Goal: Find specific page/section: Find specific page/section

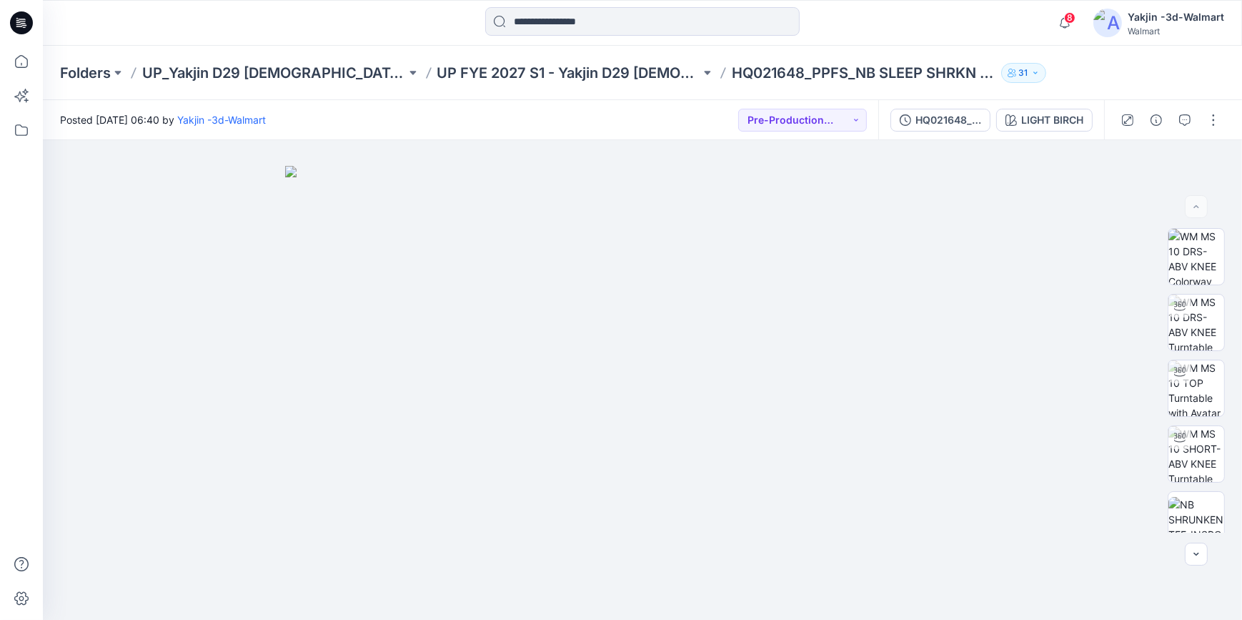
click at [21, 34] on icon at bounding box center [21, 23] width 23 height 46
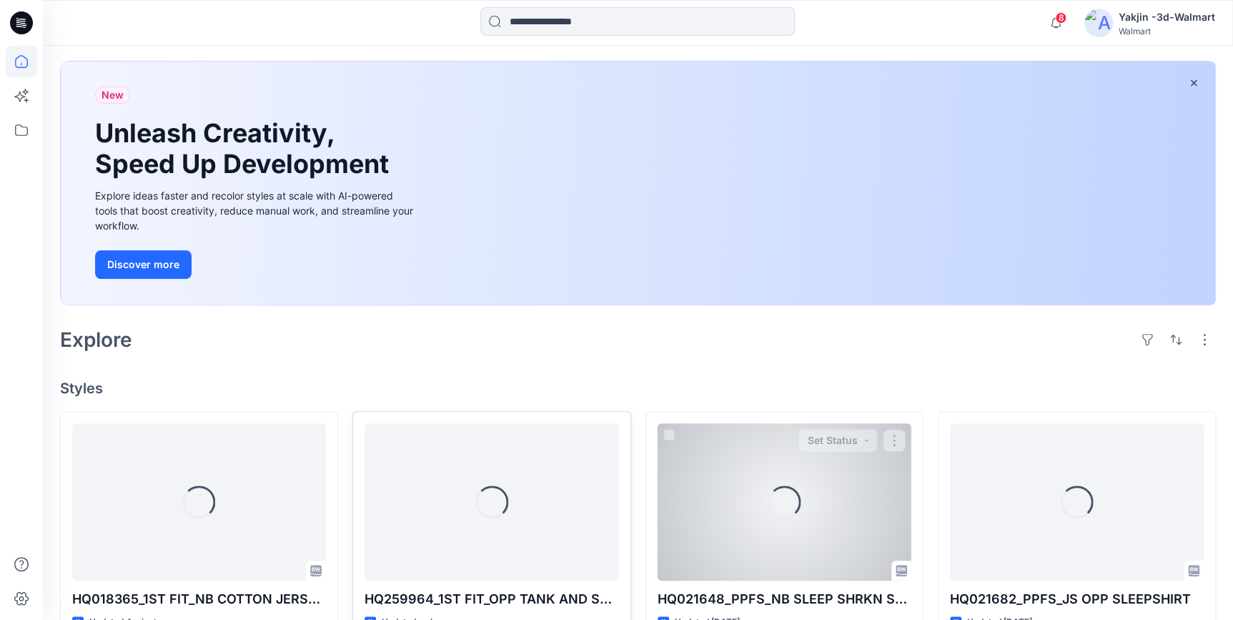
scroll to position [194, 0]
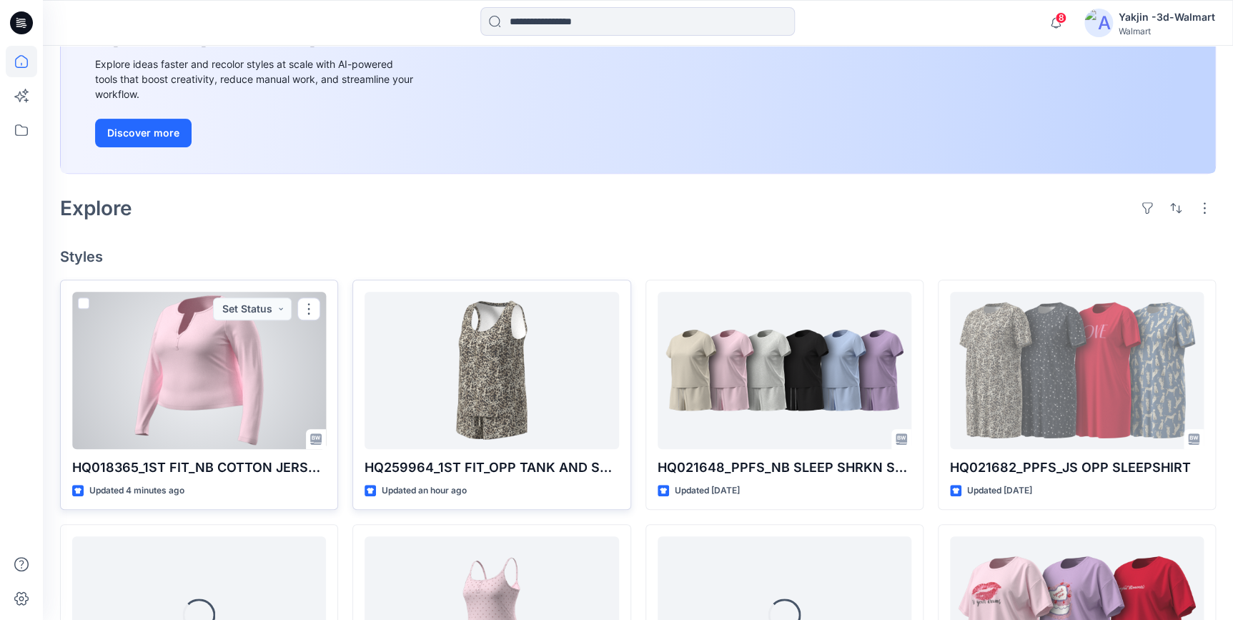
click at [197, 410] on div at bounding box center [199, 370] width 254 height 157
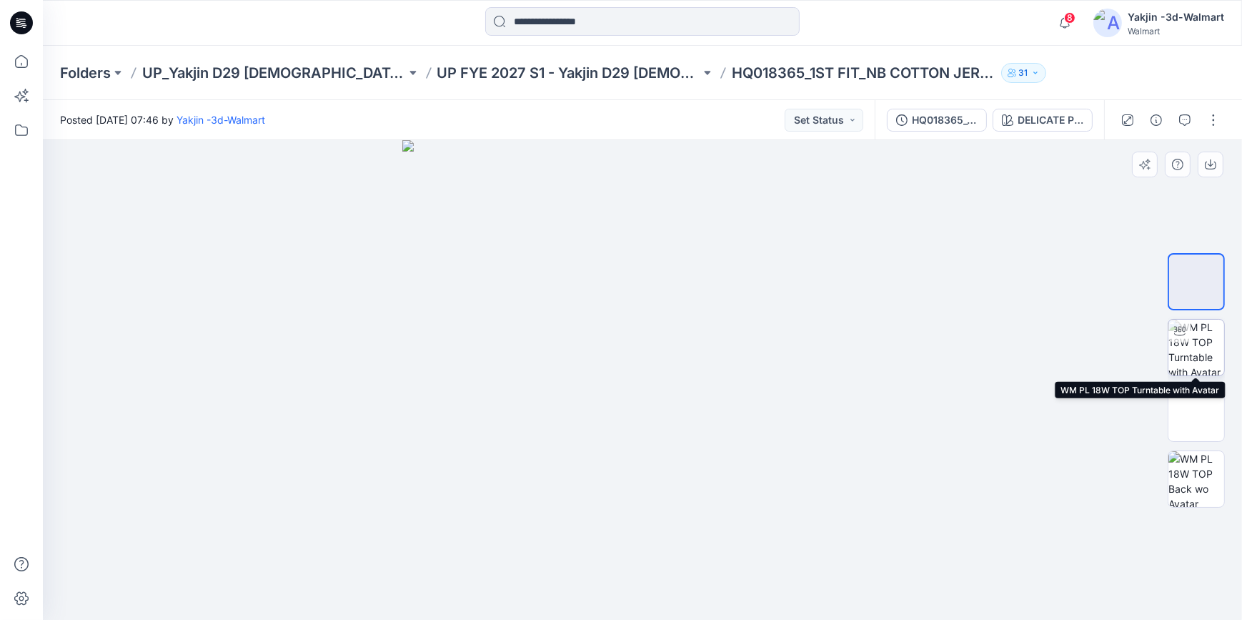
click at [1190, 351] on img at bounding box center [1197, 348] width 56 height 56
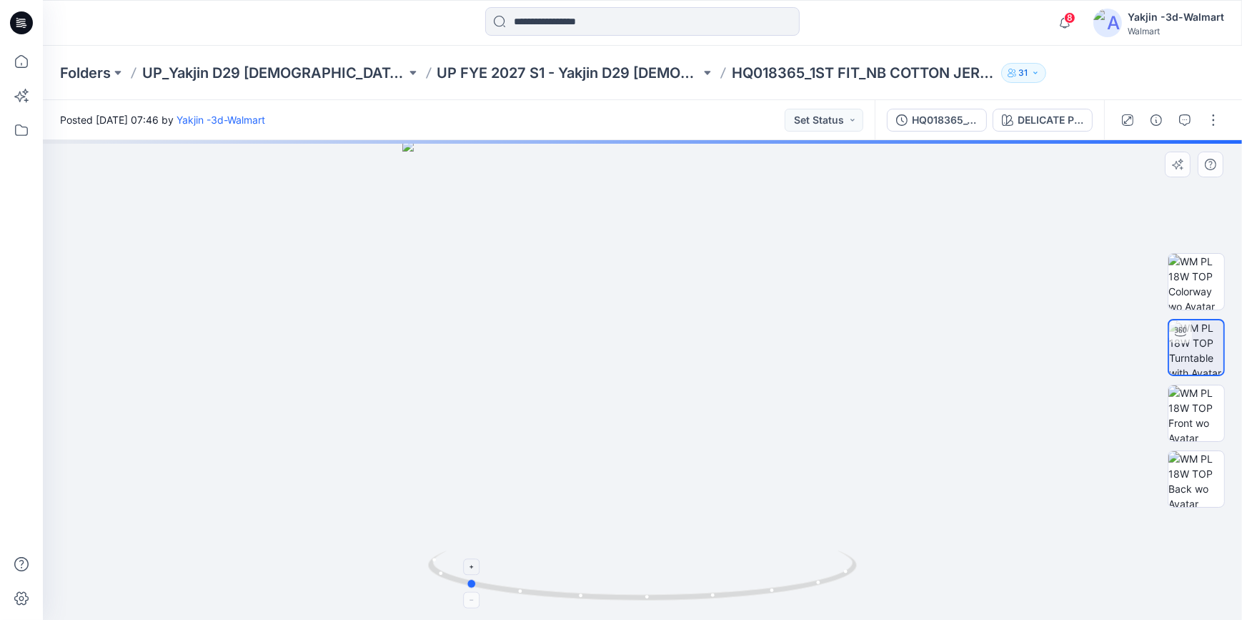
drag, startPoint x: 763, startPoint y: 598, endPoint x: 586, endPoint y: 593, distance: 176.6
click at [586, 593] on icon at bounding box center [644, 577] width 432 height 54
click at [1201, 415] on img at bounding box center [1197, 413] width 56 height 56
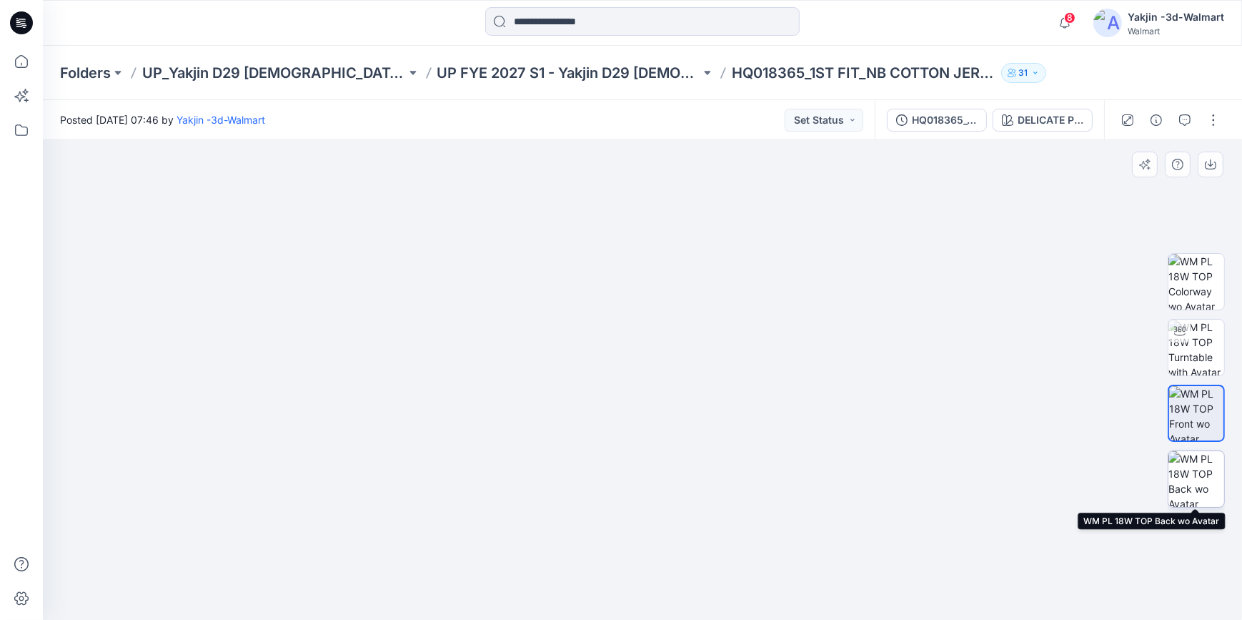
click at [1193, 489] on img at bounding box center [1197, 479] width 56 height 56
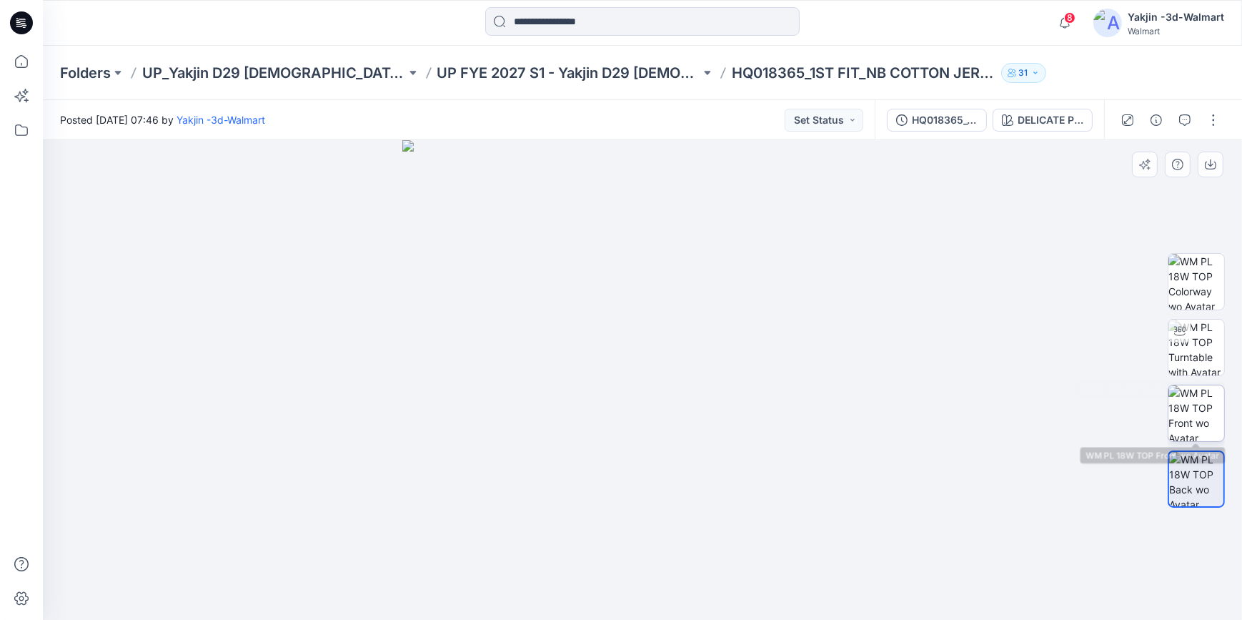
click at [1194, 400] on img at bounding box center [1197, 413] width 56 height 56
click at [1194, 341] on img at bounding box center [1197, 348] width 56 height 56
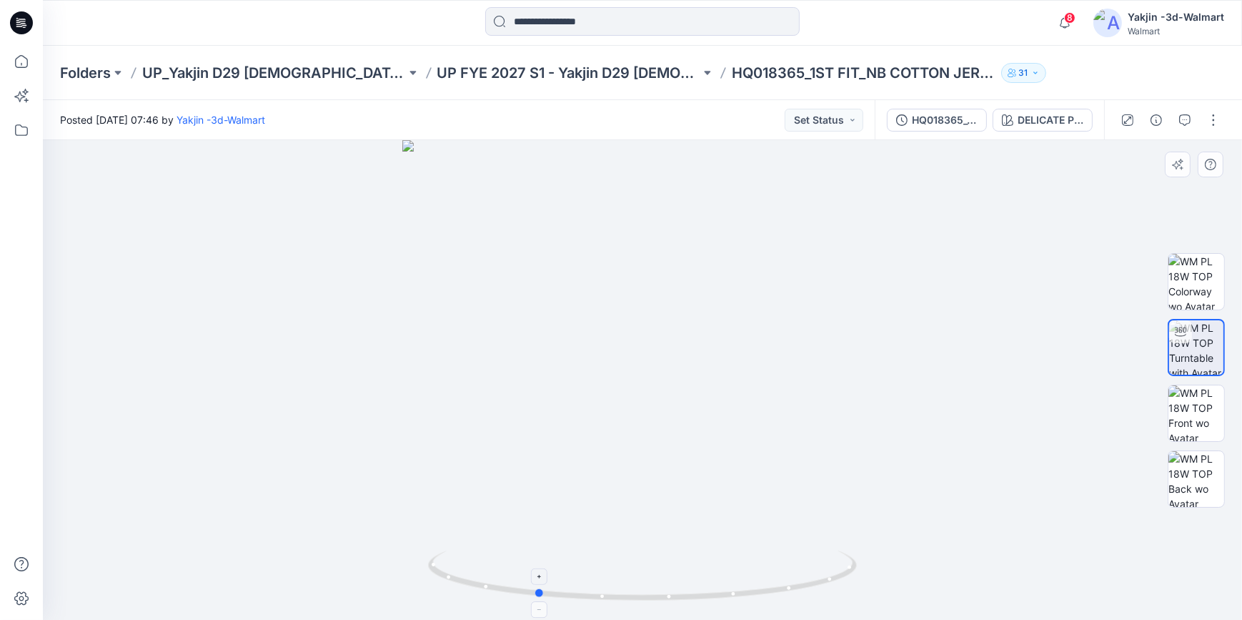
drag, startPoint x: 766, startPoint y: 598, endPoint x: 660, endPoint y: 594, distance: 105.9
click at [660, 594] on icon at bounding box center [644, 577] width 432 height 54
click at [1212, 114] on button "button" at bounding box center [1213, 120] width 23 height 23
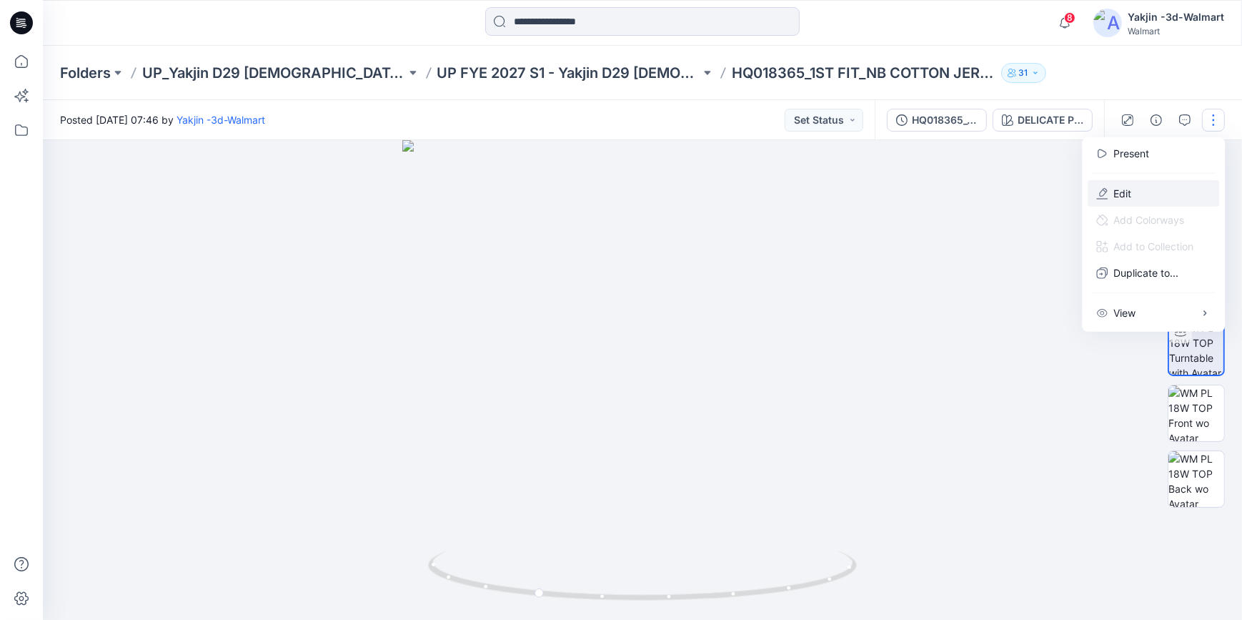
click at [1127, 184] on button "Edit" at bounding box center [1154, 193] width 132 height 26
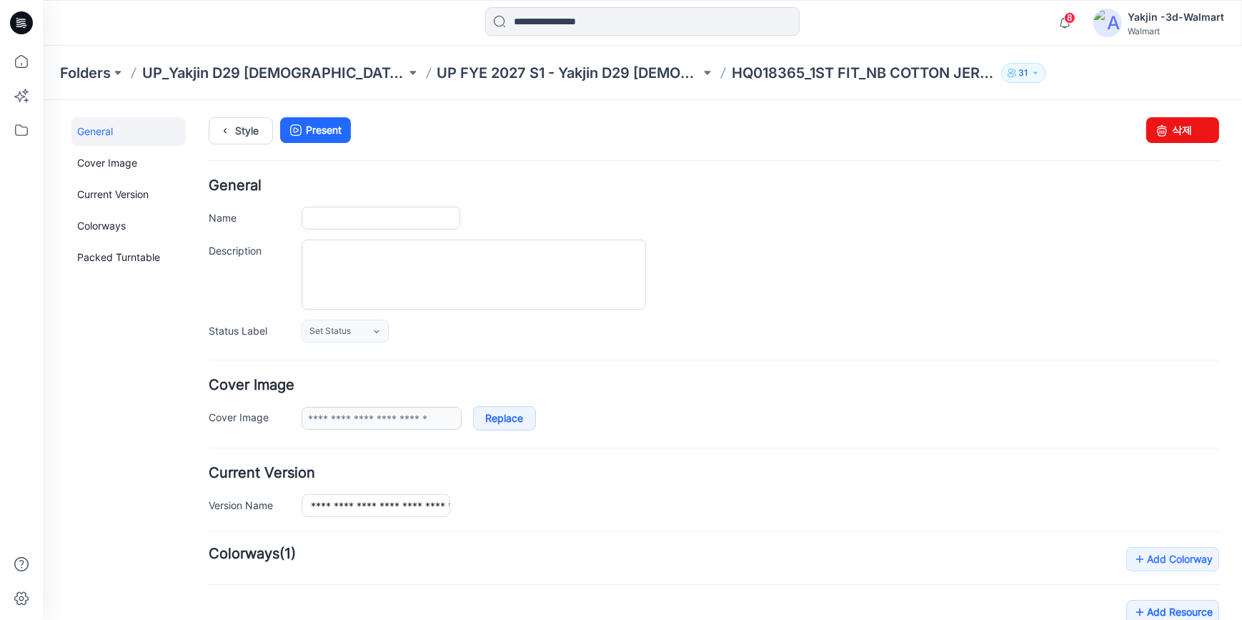
type input "**********"
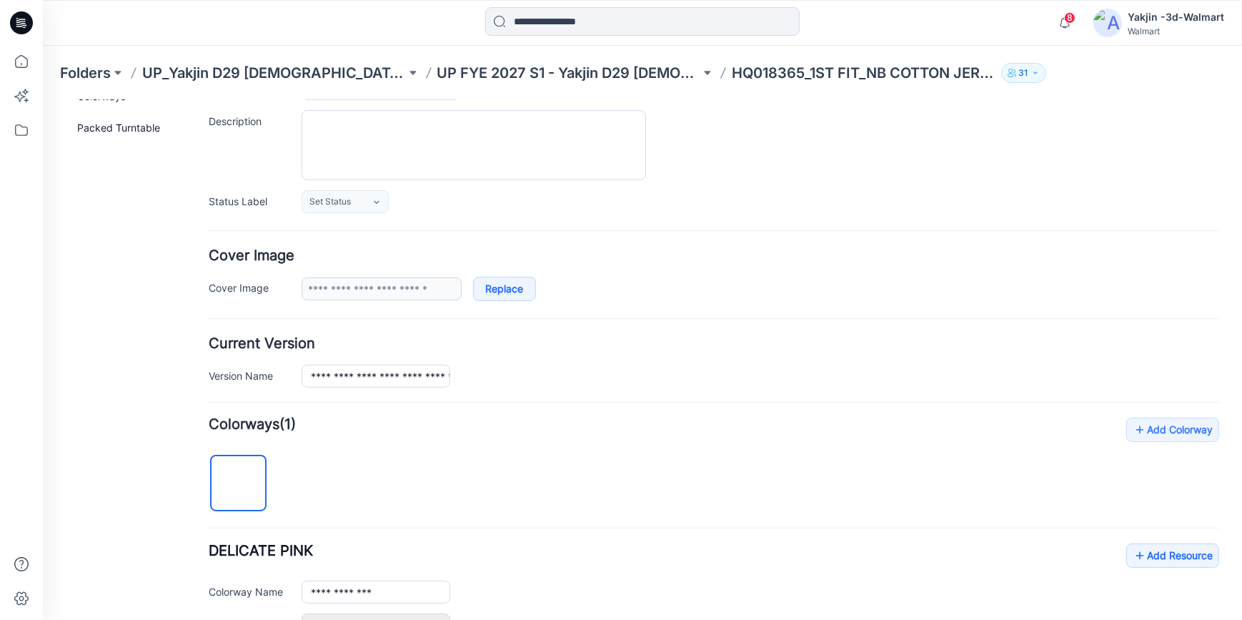
scroll to position [455, 0]
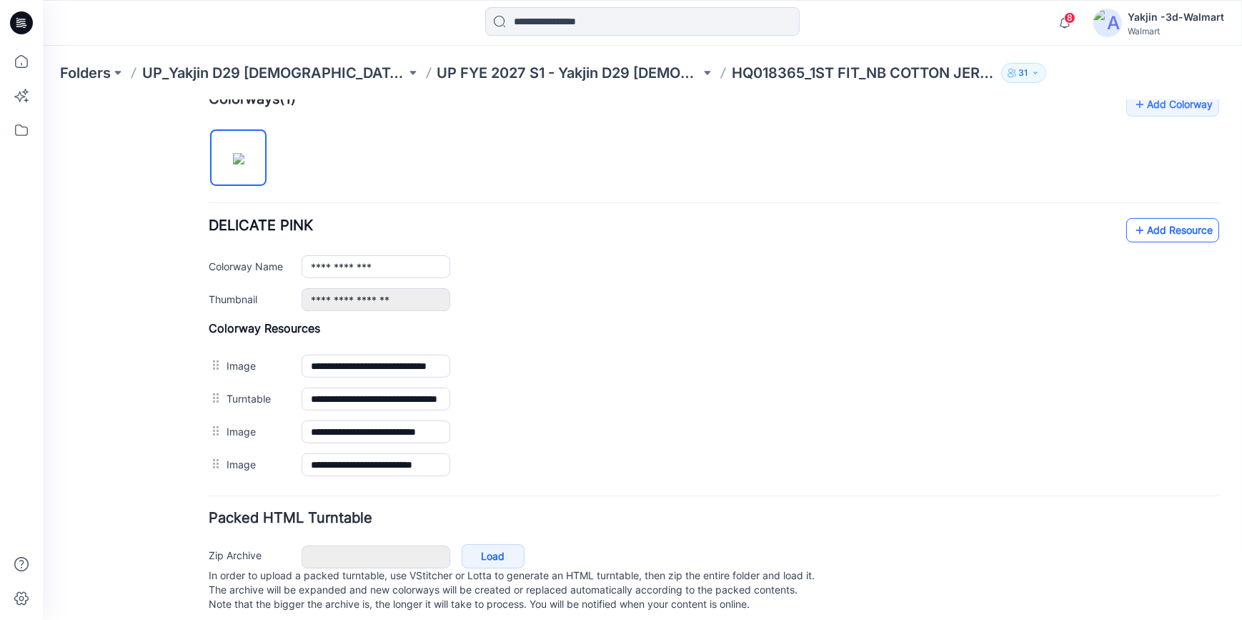
click at [1135, 238] on icon at bounding box center [1140, 229] width 14 height 23
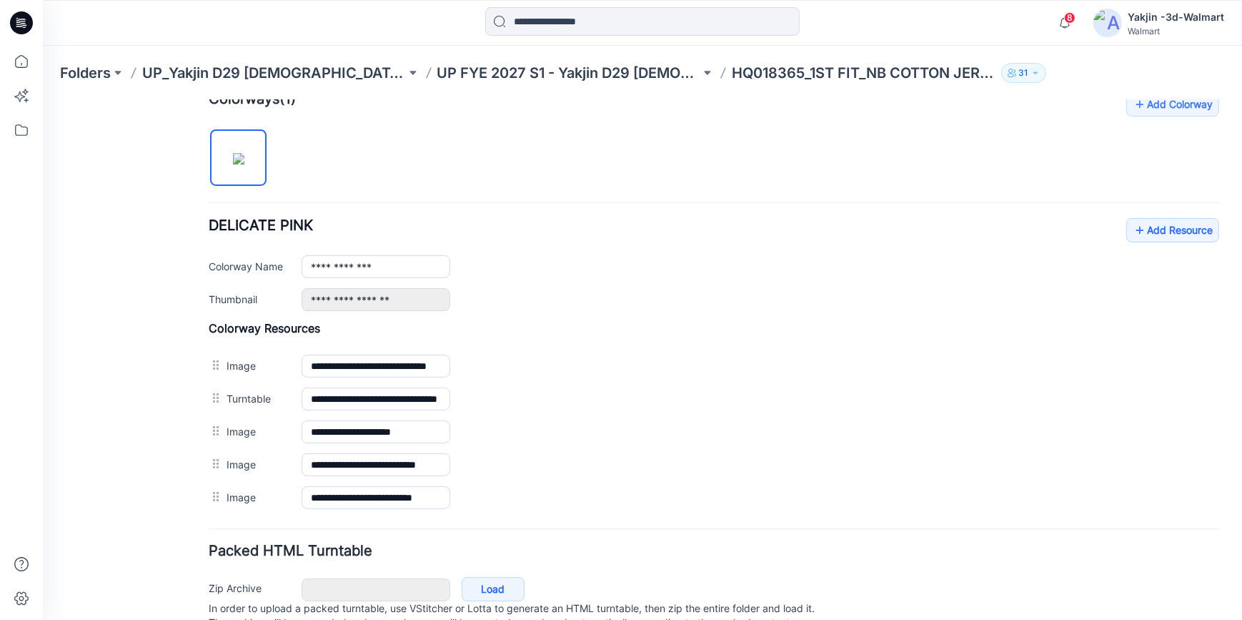
click at [159, 433] on div "General Cover Image Current Version Colorways Packed Turntable" at bounding box center [128, 162] width 114 height 1001
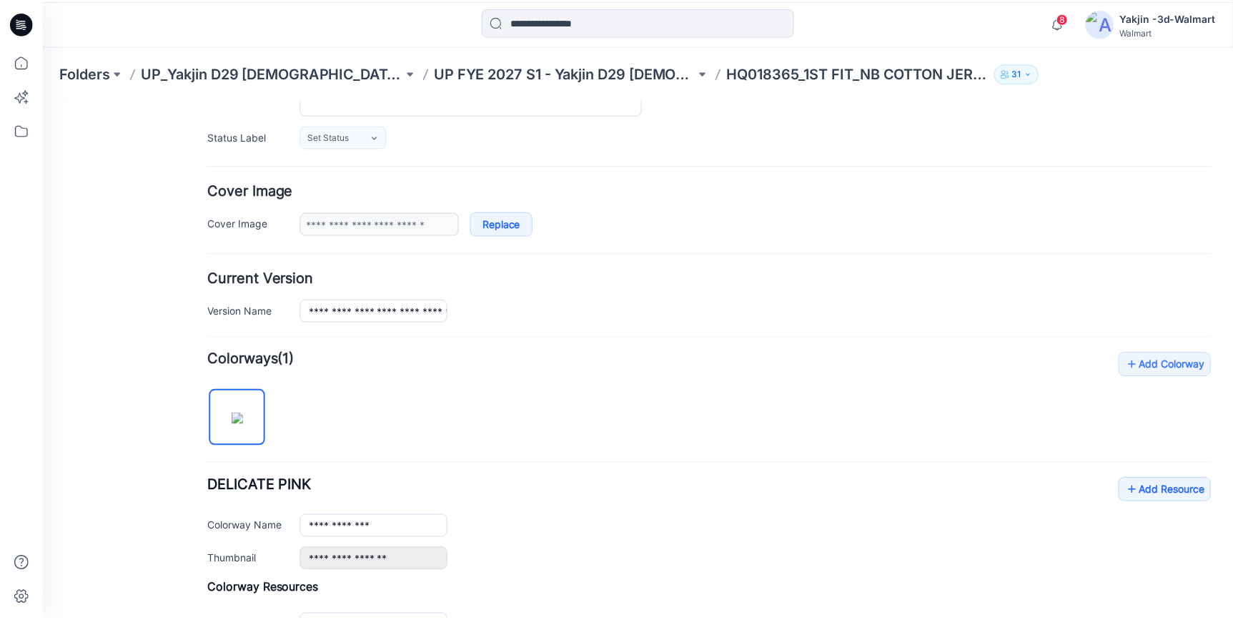
scroll to position [325, 0]
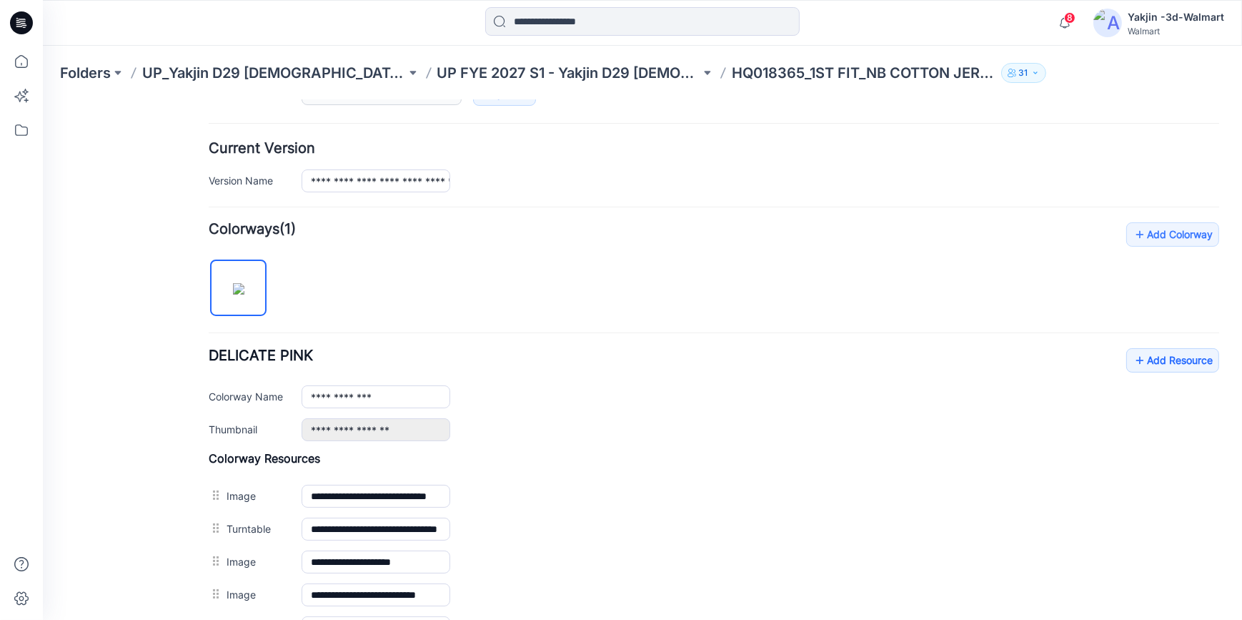
click at [28, 28] on icon at bounding box center [21, 22] width 23 height 23
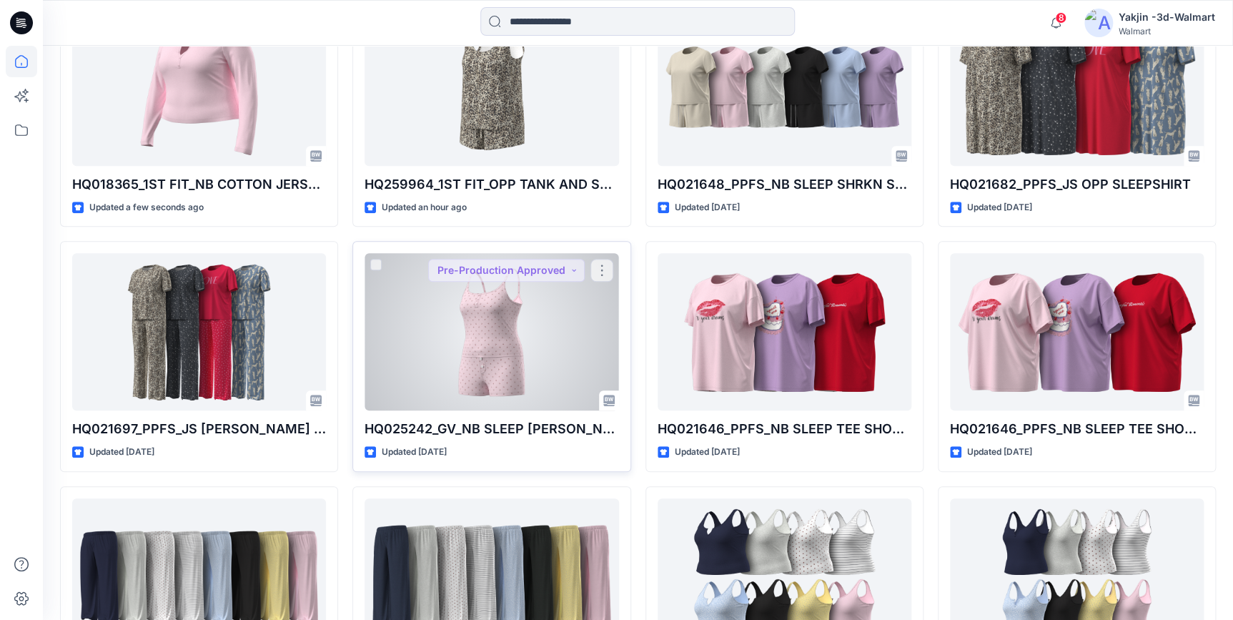
scroll to position [455, 0]
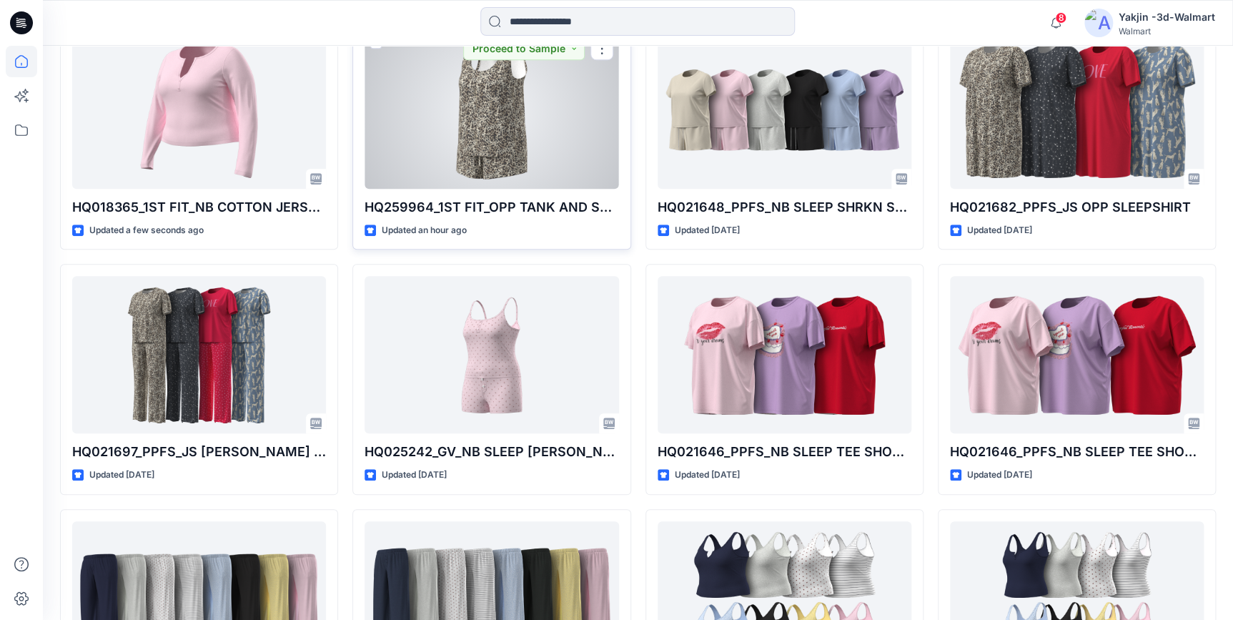
click at [518, 157] on div at bounding box center [492, 109] width 254 height 157
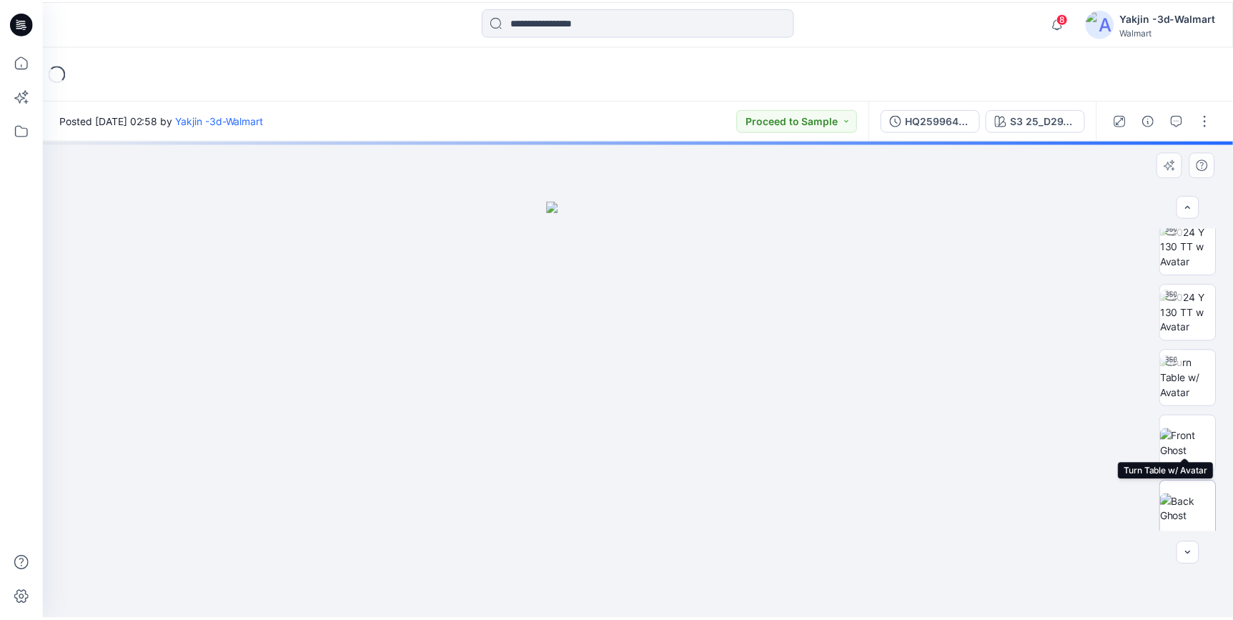
scroll to position [147, 0]
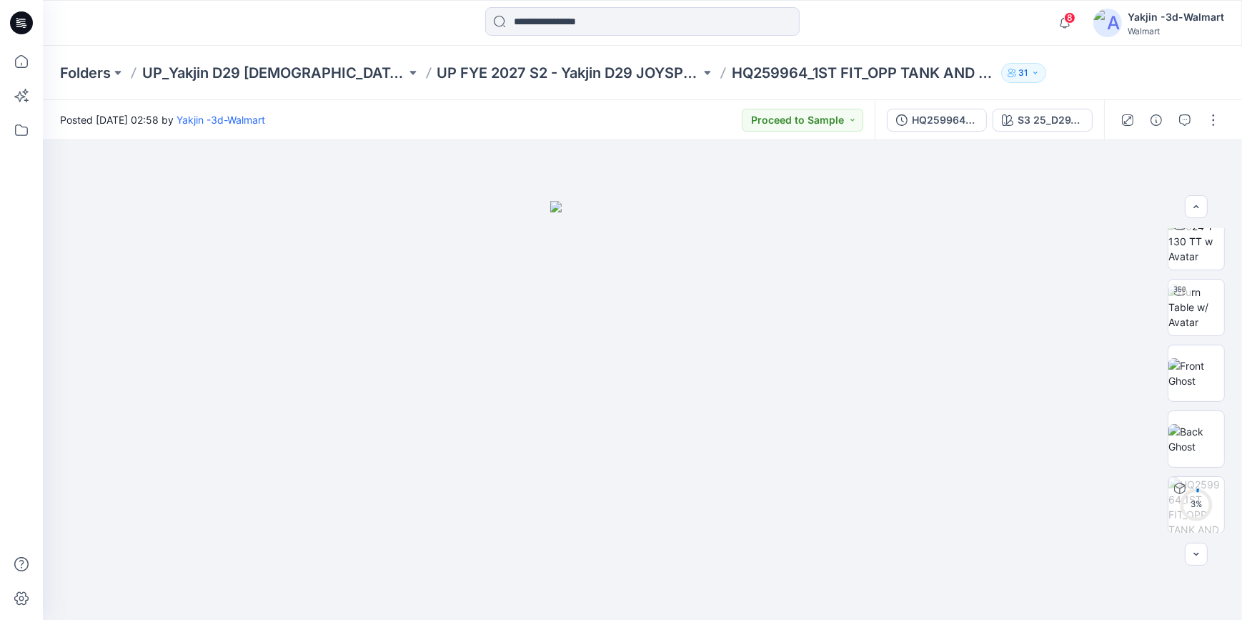
click at [25, 23] on icon at bounding box center [24, 23] width 6 height 1
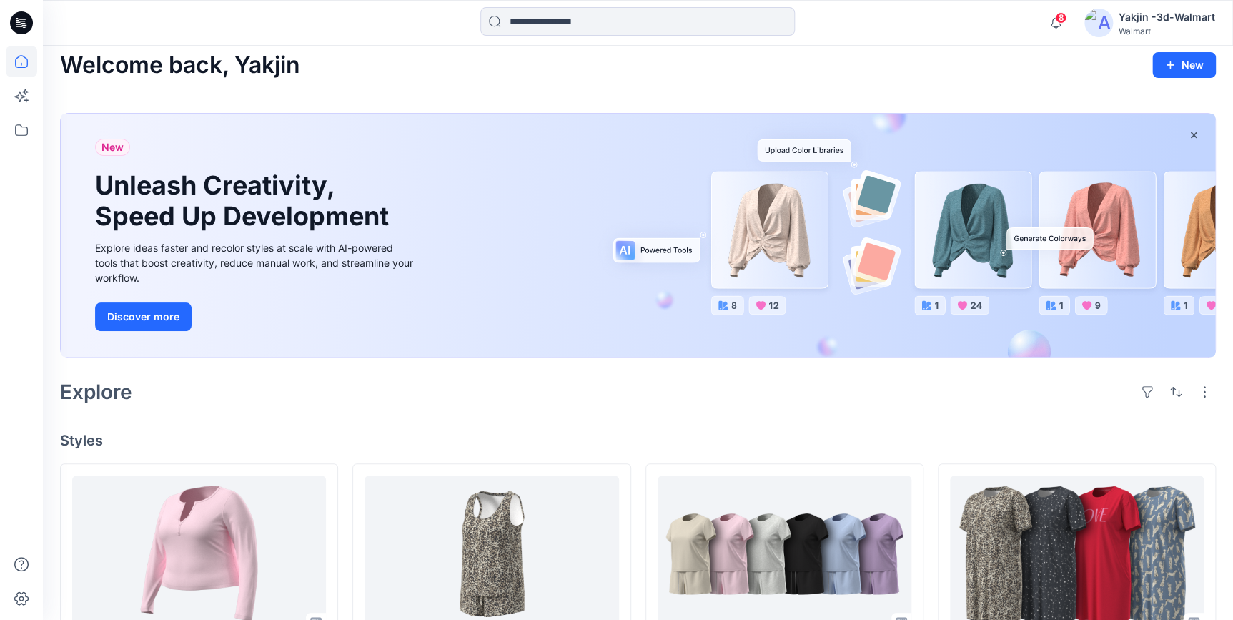
scroll to position [194, 0]
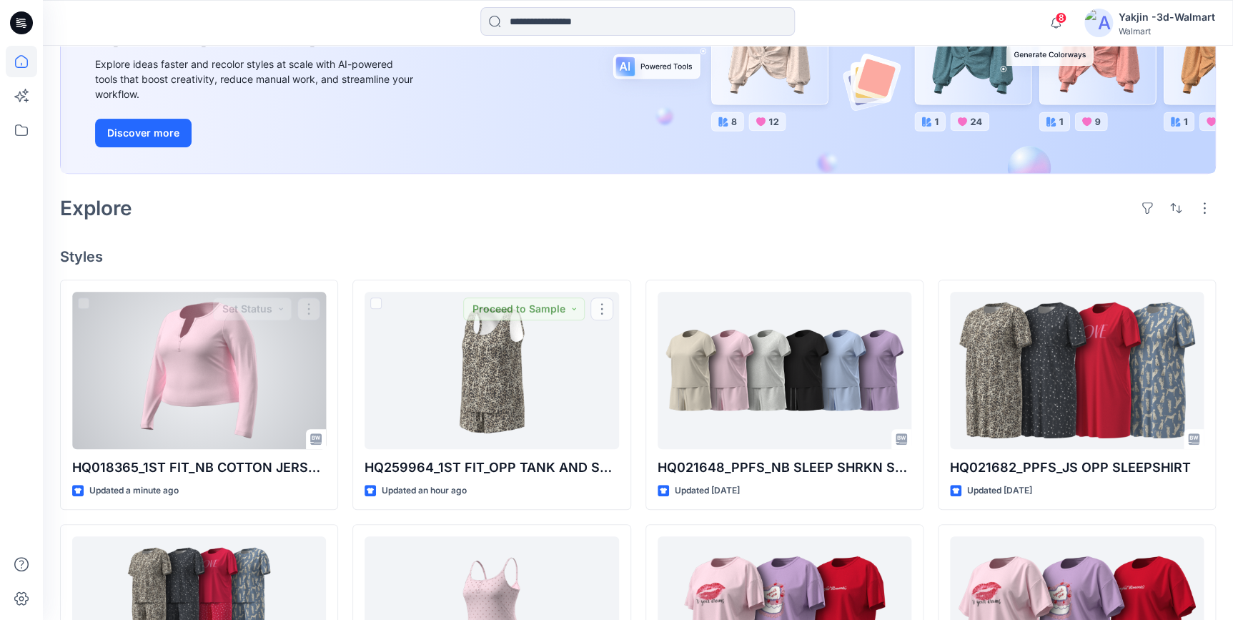
drag, startPoint x: 214, startPoint y: 370, endPoint x: 242, endPoint y: 341, distance: 39.9
click at [214, 370] on div at bounding box center [199, 370] width 254 height 157
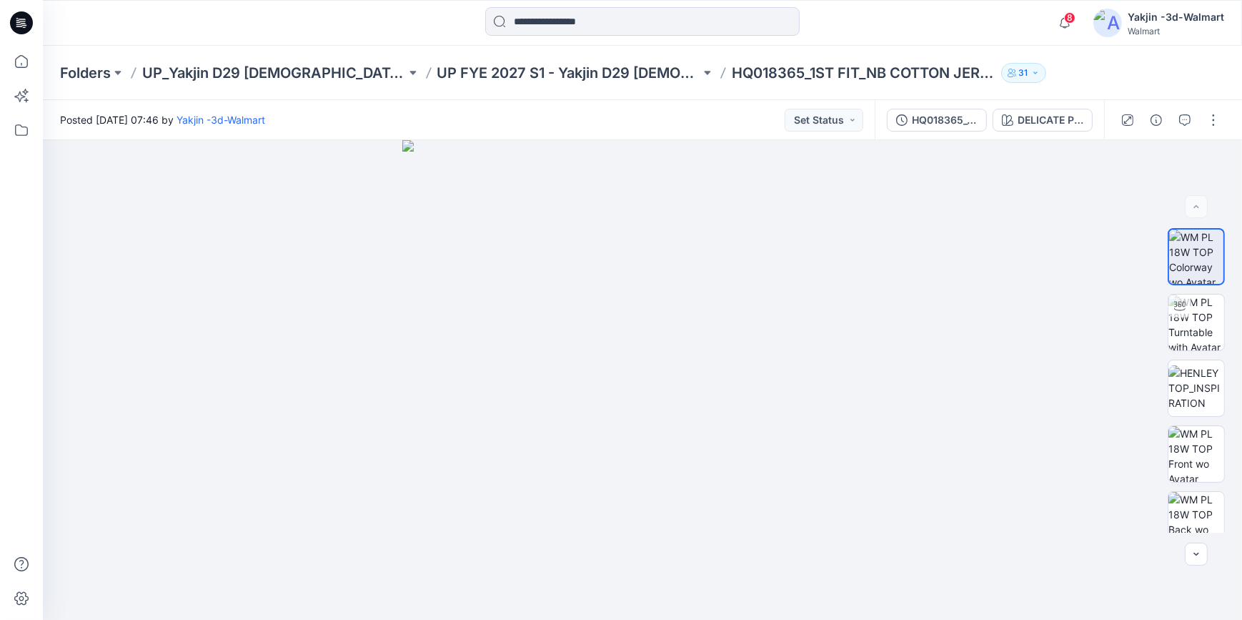
click at [12, 20] on icon at bounding box center [21, 22] width 23 height 23
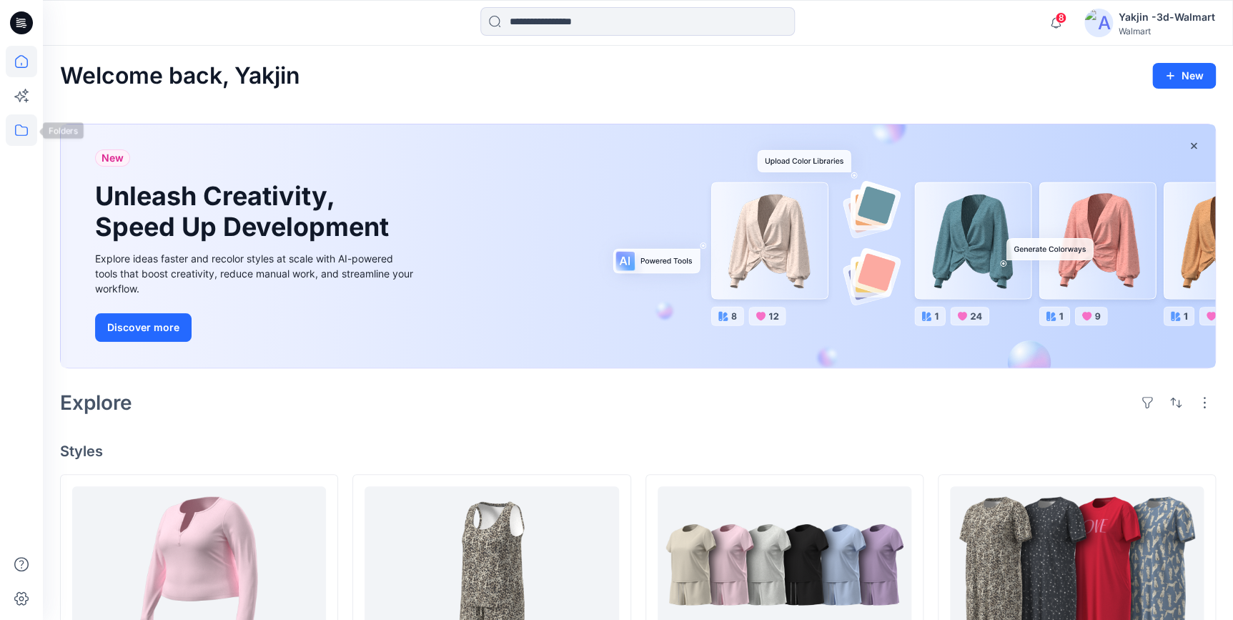
click at [17, 127] on icon at bounding box center [21, 129] width 31 height 31
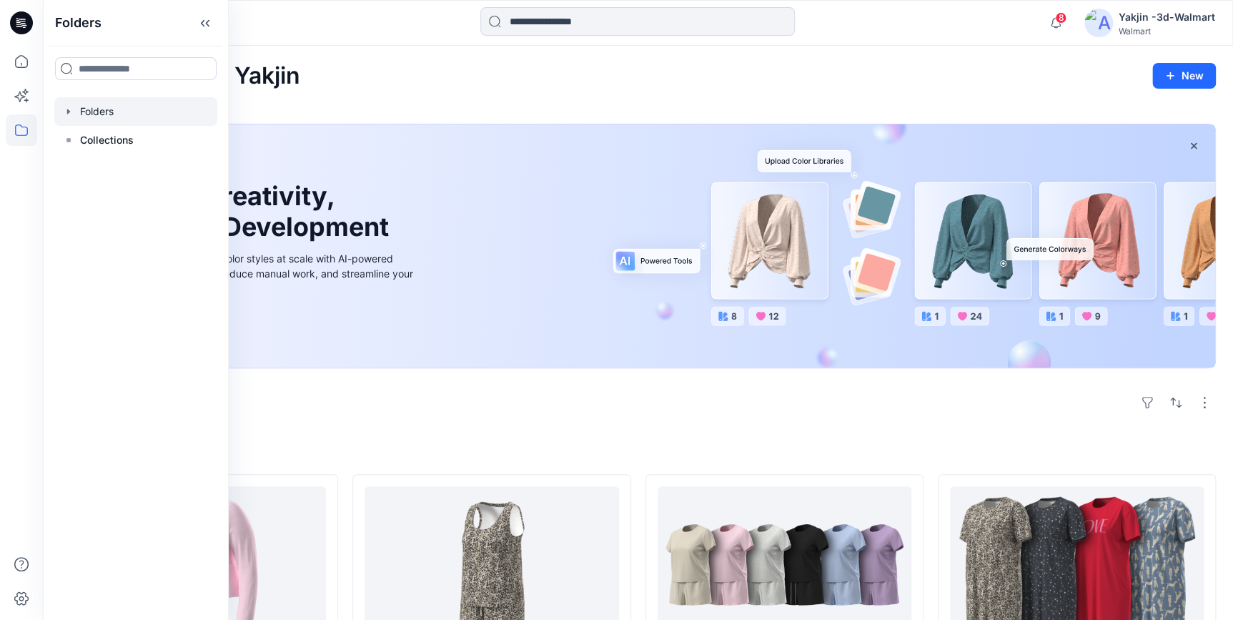
click at [100, 110] on div at bounding box center [135, 111] width 163 height 29
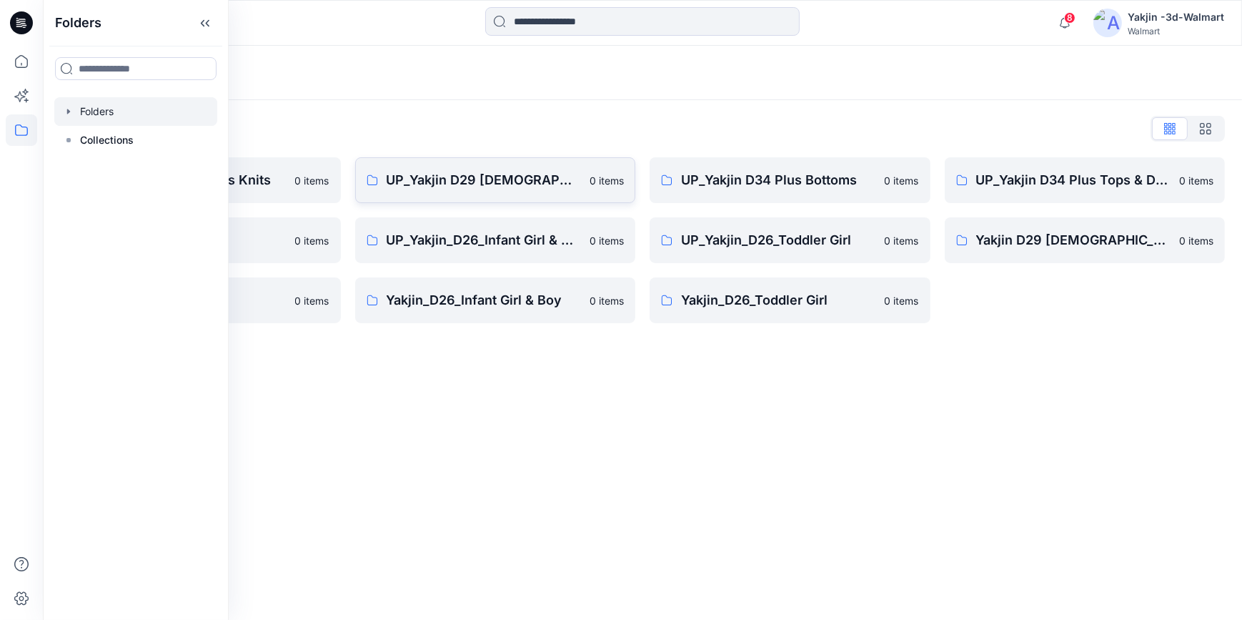
click at [487, 185] on p "UP_Yakjin D29 [DEMOGRAPHIC_DATA] Sleep" at bounding box center [484, 180] width 195 height 20
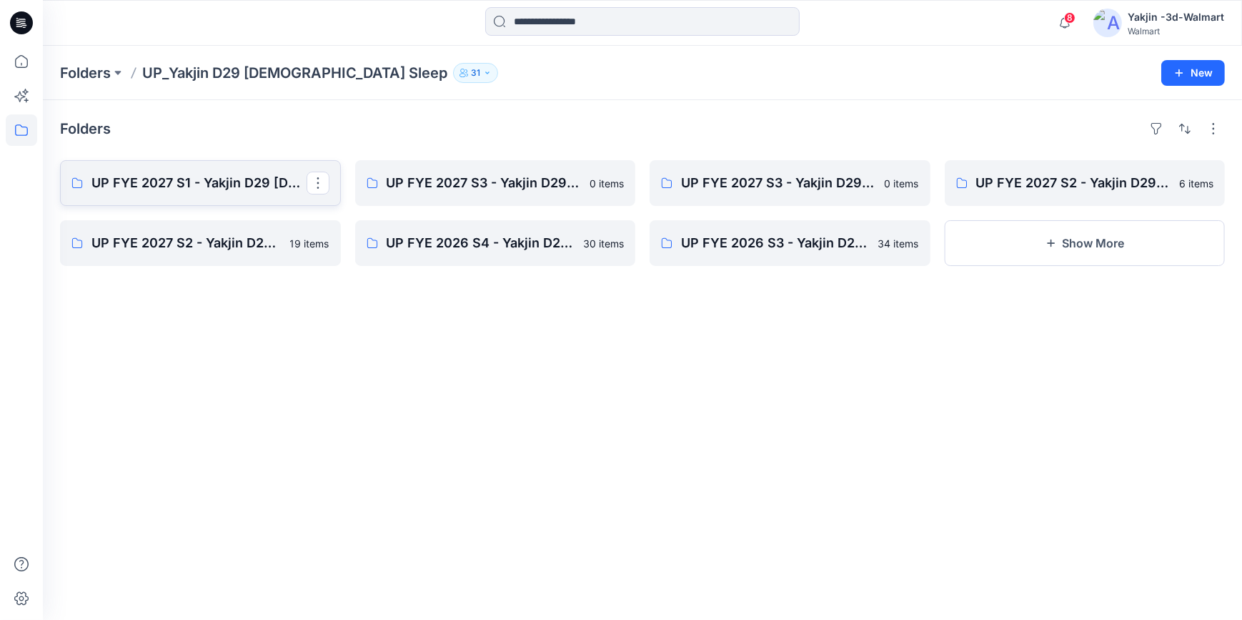
click at [220, 193] on link "UP FYE 2027 S1 - Yakjin D29 [DEMOGRAPHIC_DATA] Sleepwear" at bounding box center [200, 183] width 281 height 46
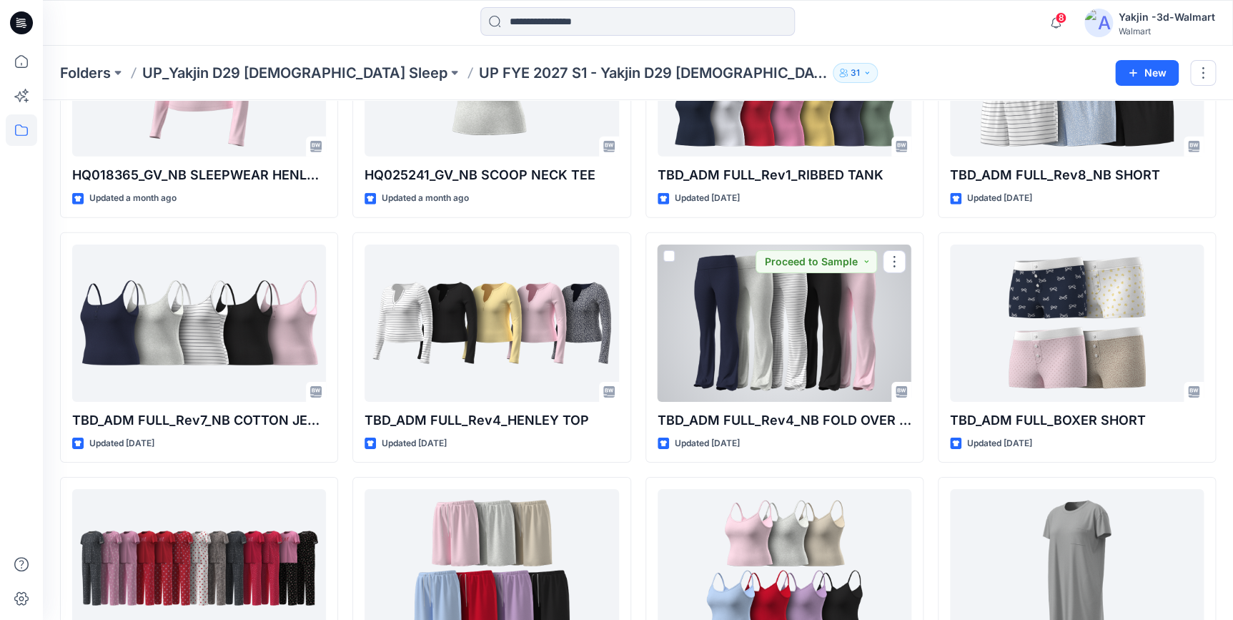
scroll to position [2056, 0]
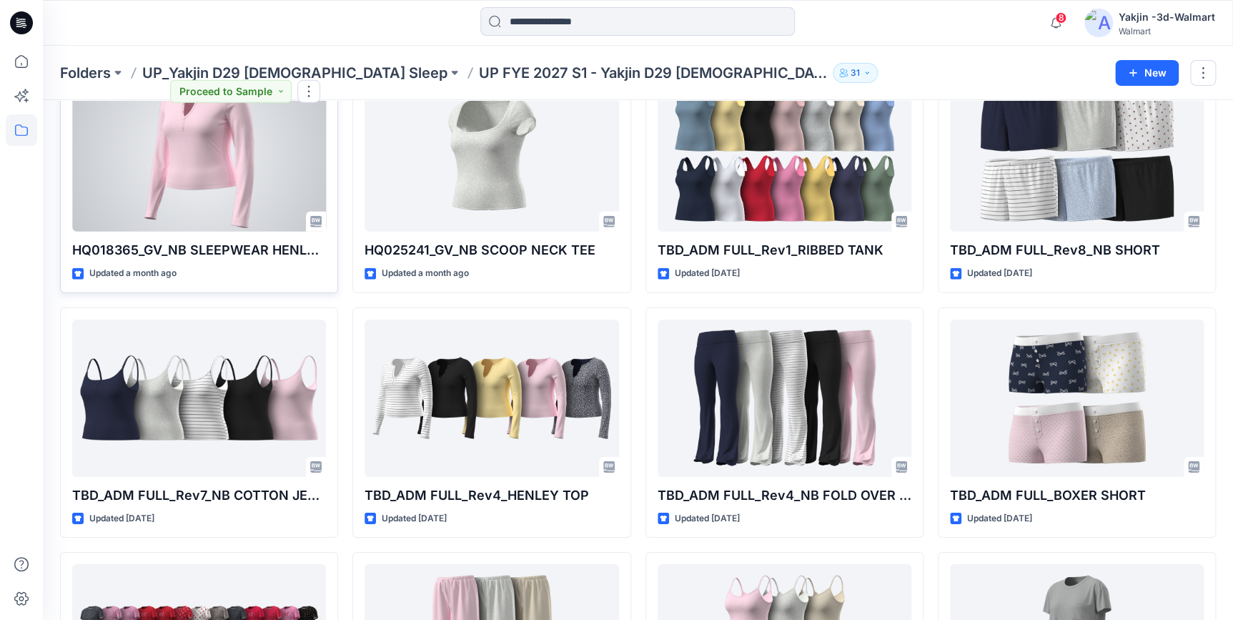
click at [211, 182] on div at bounding box center [199, 152] width 254 height 157
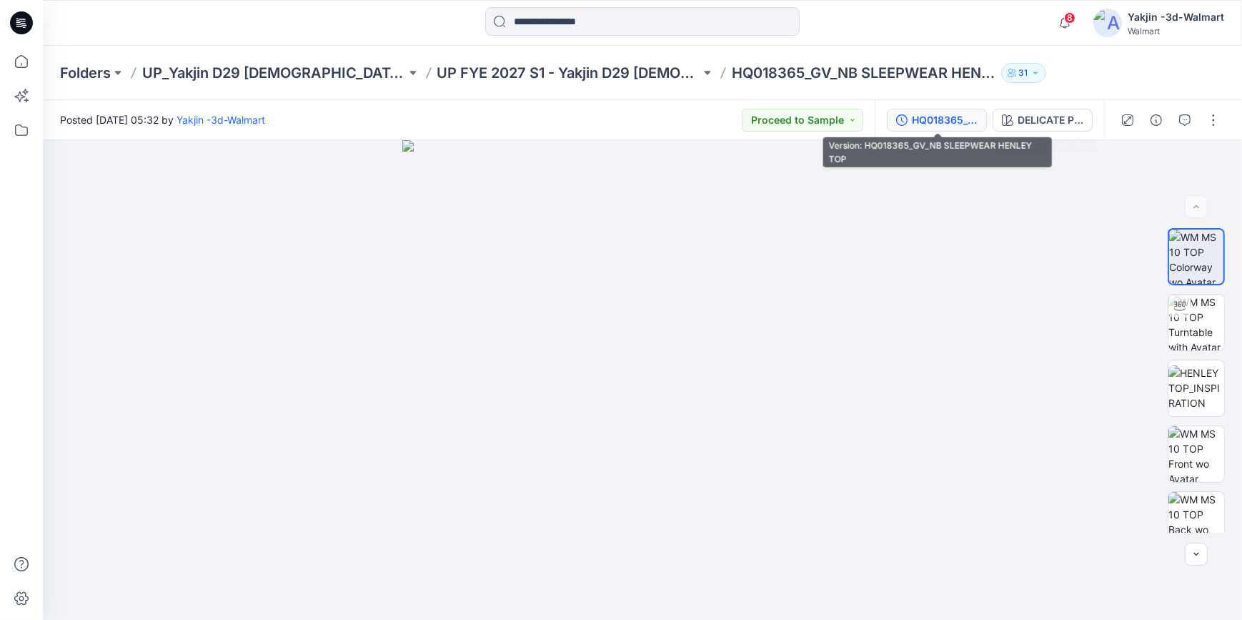
click at [965, 119] on div "HQ018365_GV_NB SLEEPWEAR HENLEY TOP" at bounding box center [945, 120] width 66 height 16
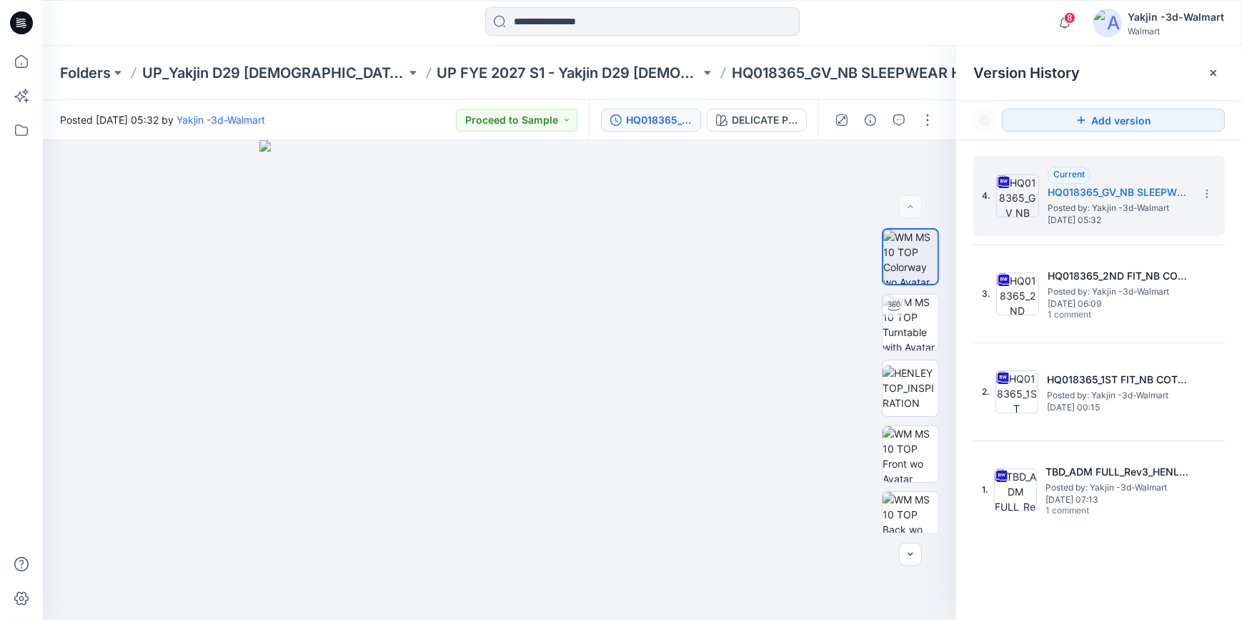
click at [18, 19] on icon at bounding box center [21, 22] width 23 height 23
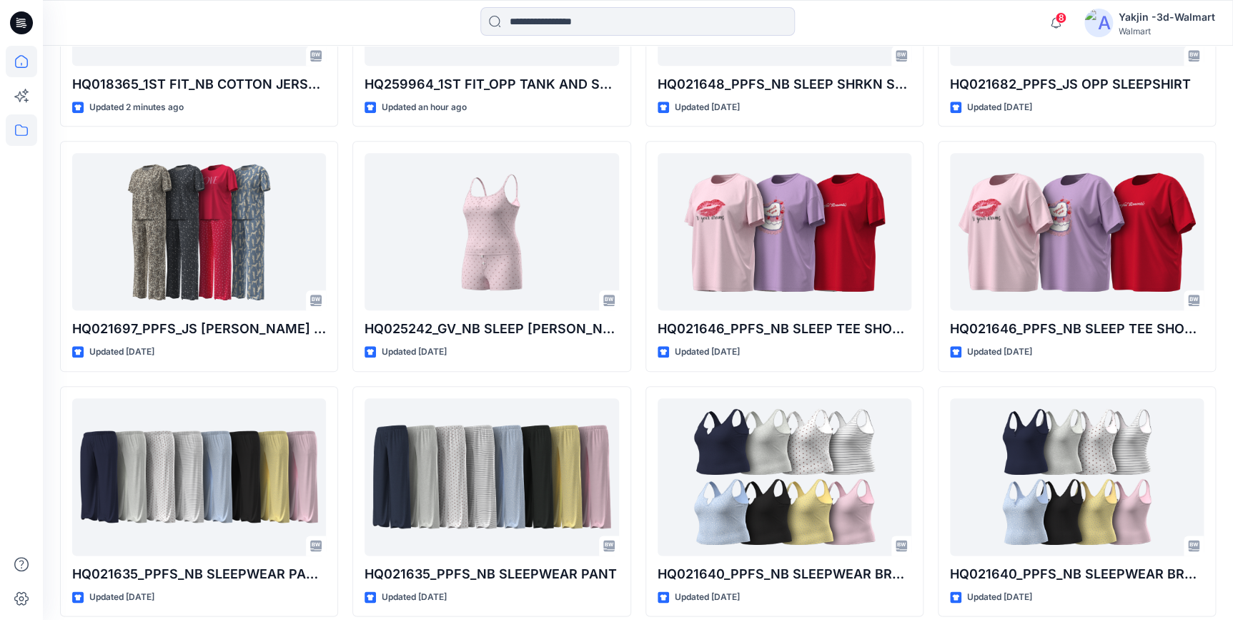
scroll to position [577, 0]
click at [34, 120] on icon at bounding box center [21, 129] width 31 height 31
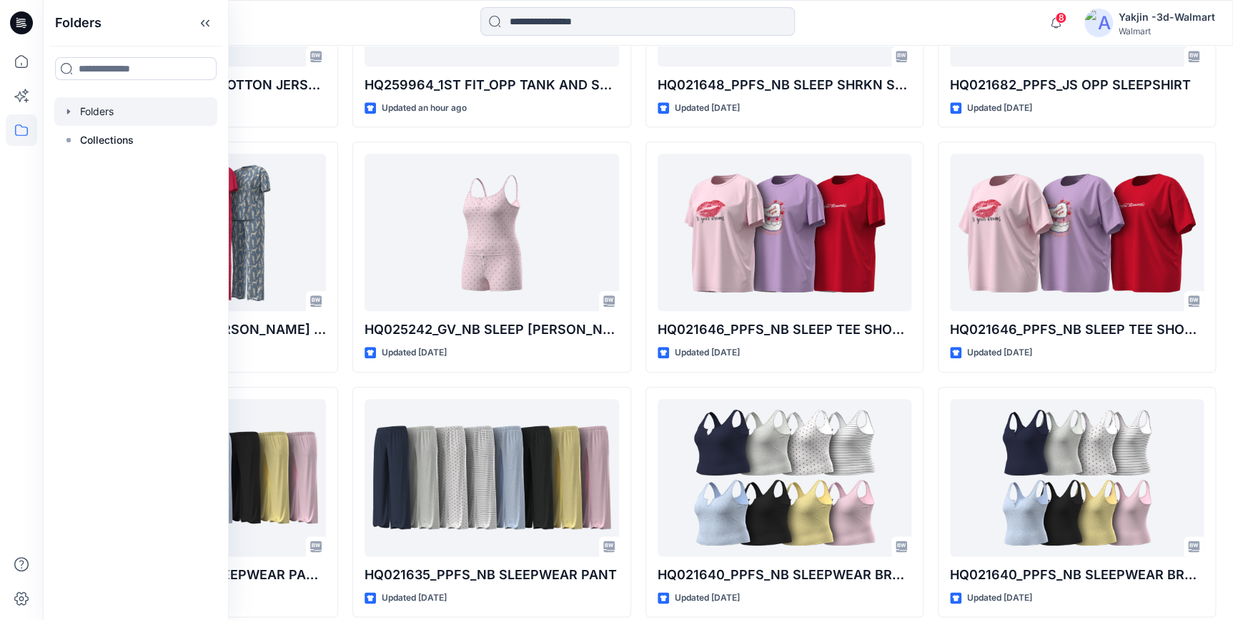
click at [108, 114] on div at bounding box center [135, 111] width 163 height 29
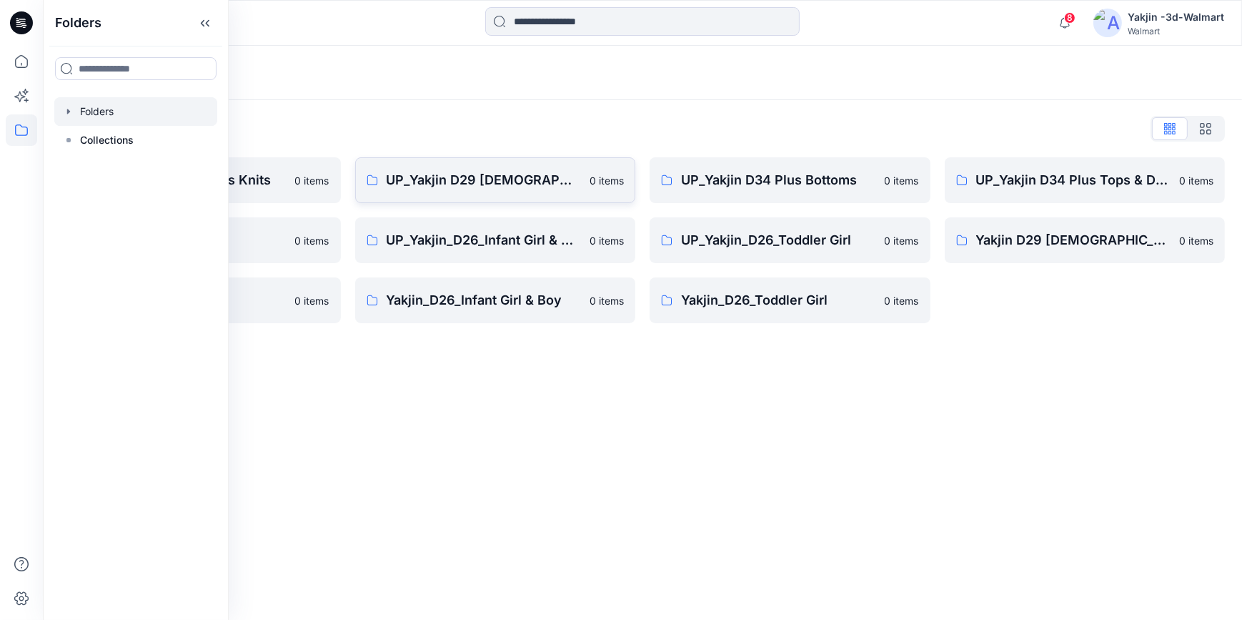
click at [433, 171] on p "UP_Yakjin D29 [DEMOGRAPHIC_DATA] Sleep" at bounding box center [484, 180] width 195 height 20
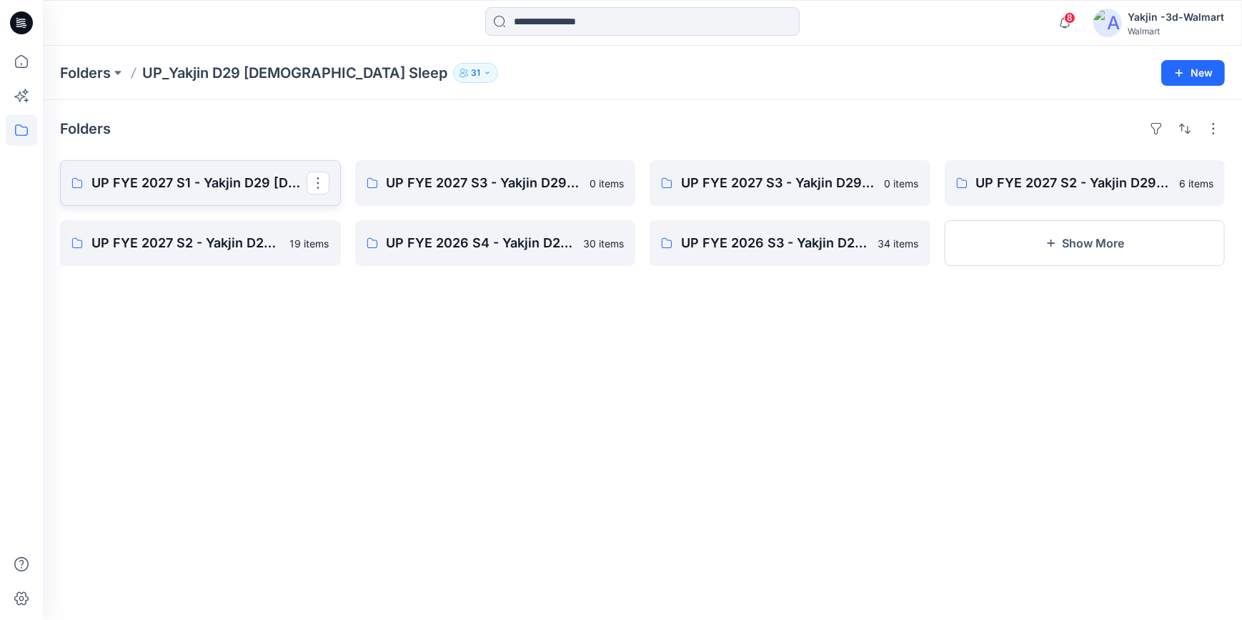
click at [228, 177] on p "UP FYE 2027 S1 - Yakjin D29 [DEMOGRAPHIC_DATA] Sleepwear" at bounding box center [198, 183] width 215 height 20
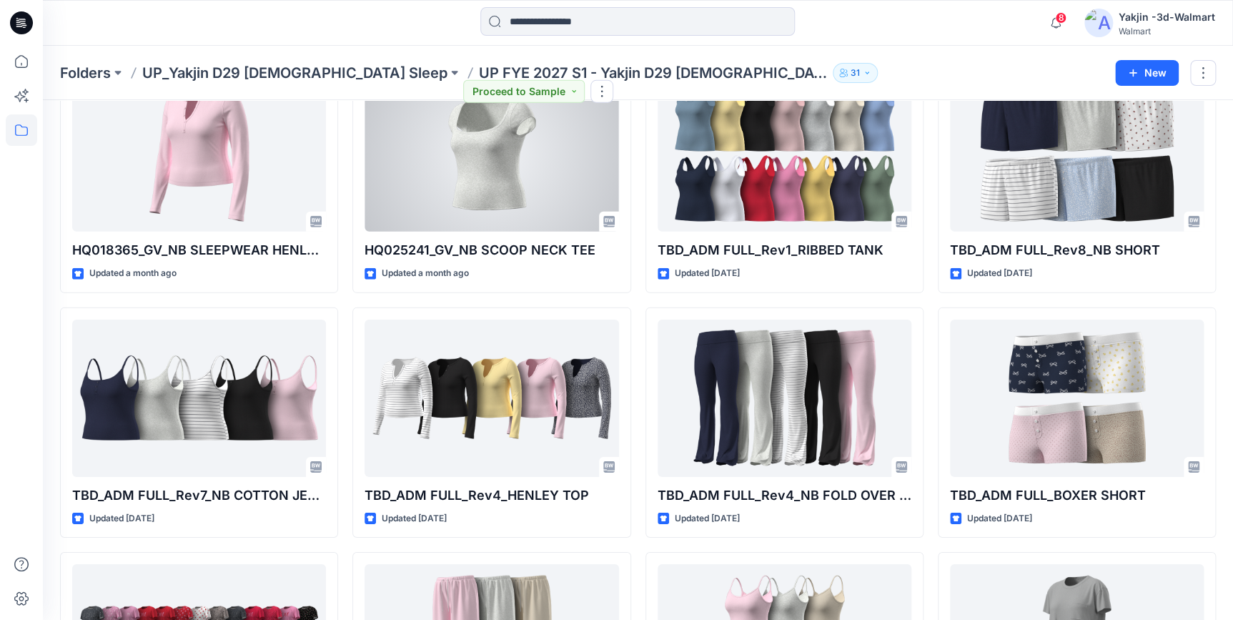
scroll to position [2079, 0]
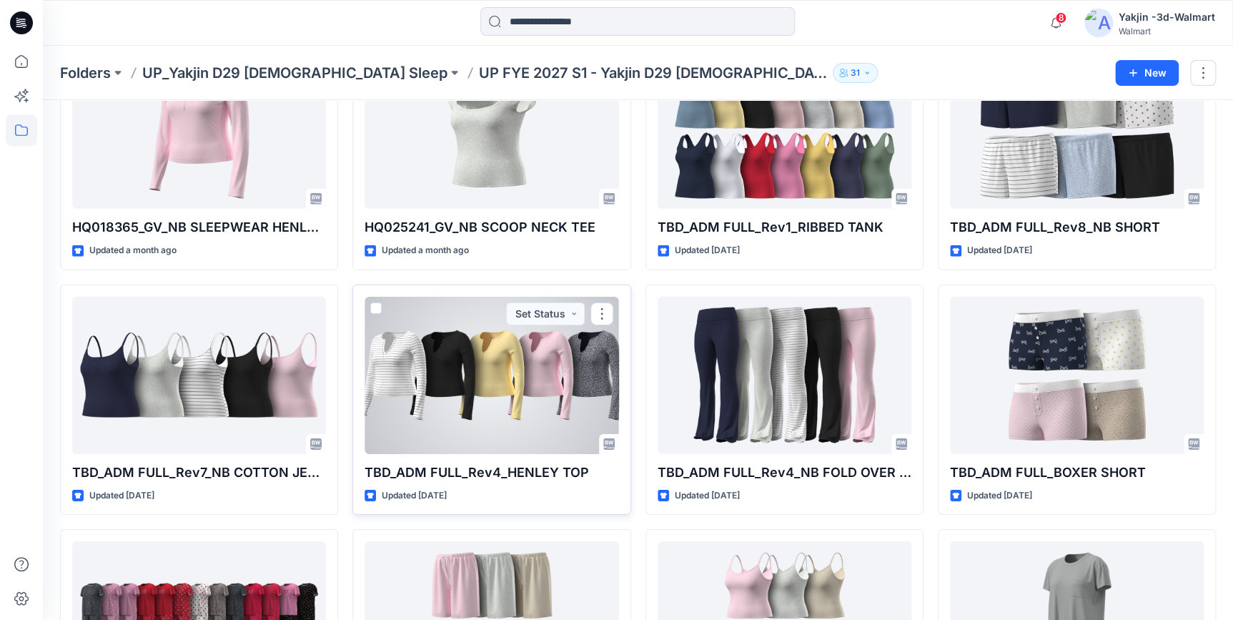
click at [494, 377] on div at bounding box center [492, 375] width 254 height 157
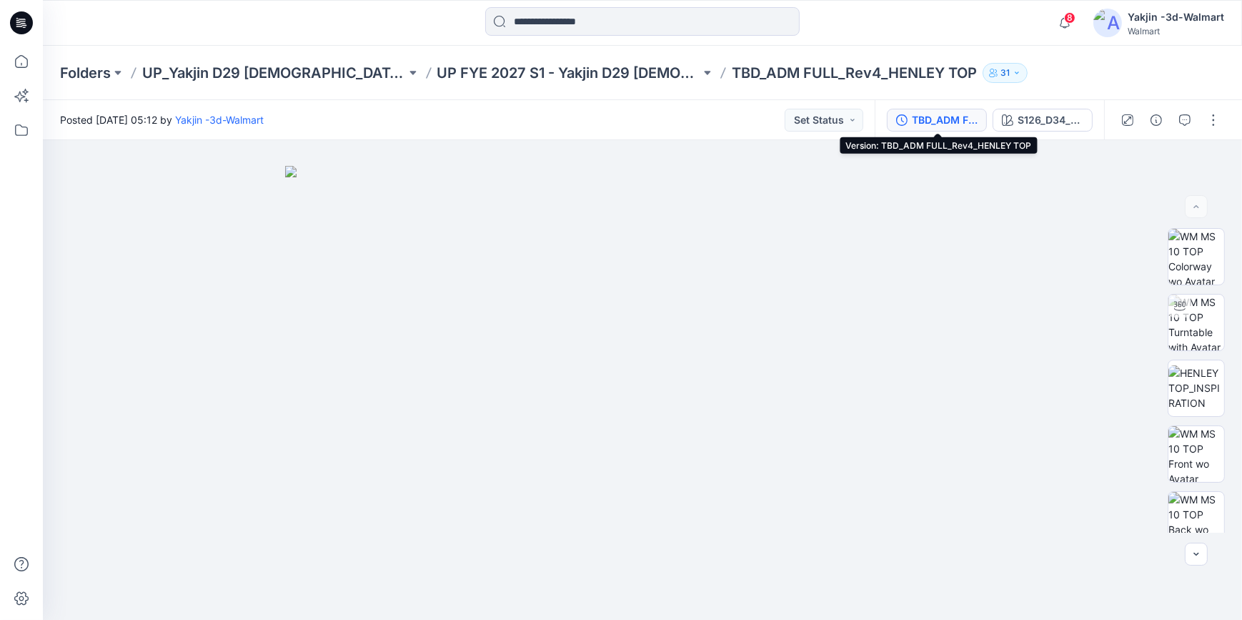
click at [961, 128] on button "TBD_ADM FULL_Rev4_HENLEY TOP" at bounding box center [937, 120] width 100 height 23
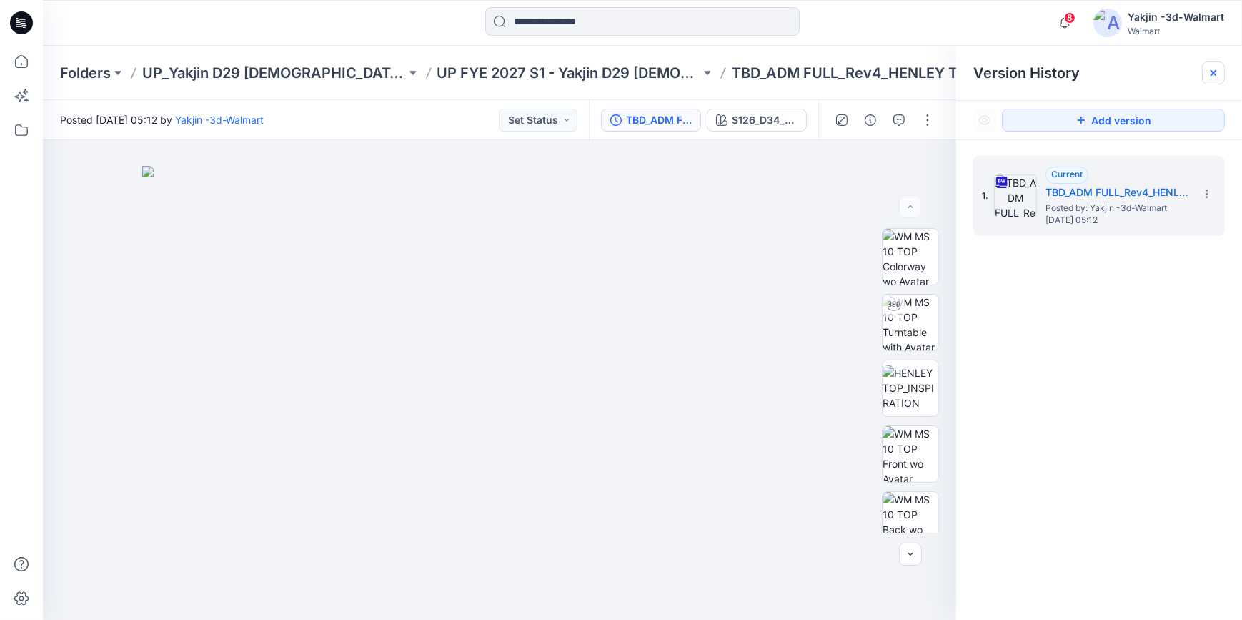
click at [1209, 69] on icon at bounding box center [1213, 72] width 11 height 11
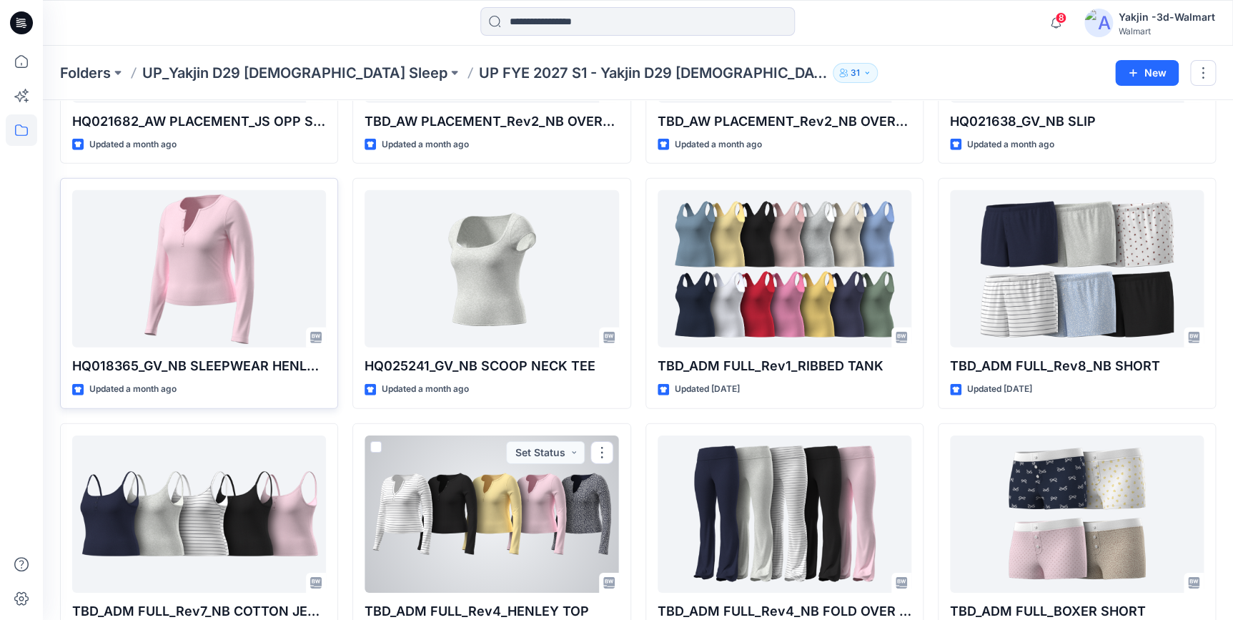
scroll to position [1884, 0]
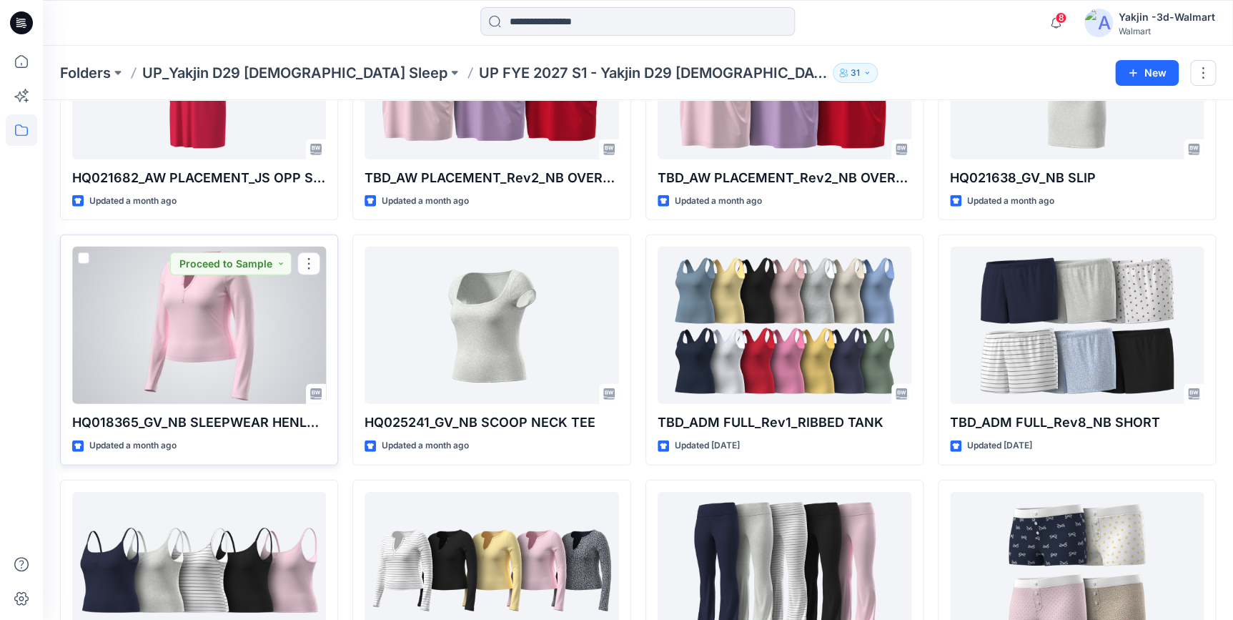
click at [224, 311] on div at bounding box center [199, 325] width 254 height 157
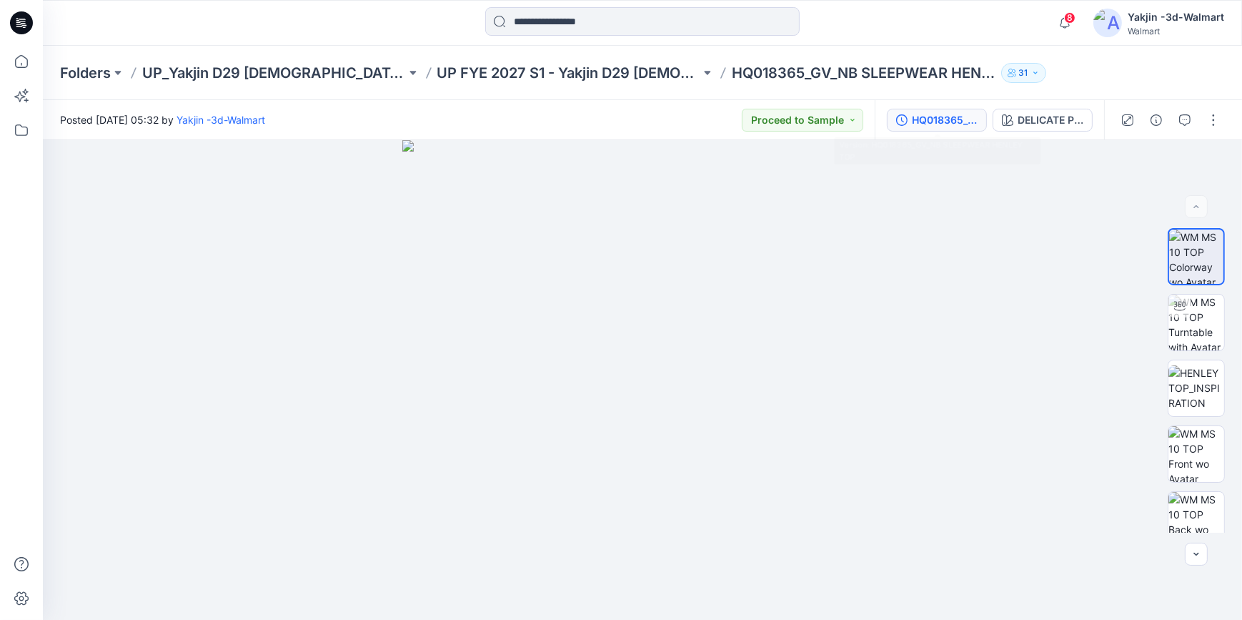
click at [929, 114] on div "HQ018365_GV_NB SLEEPWEAR HENLEY TOP" at bounding box center [945, 120] width 66 height 16
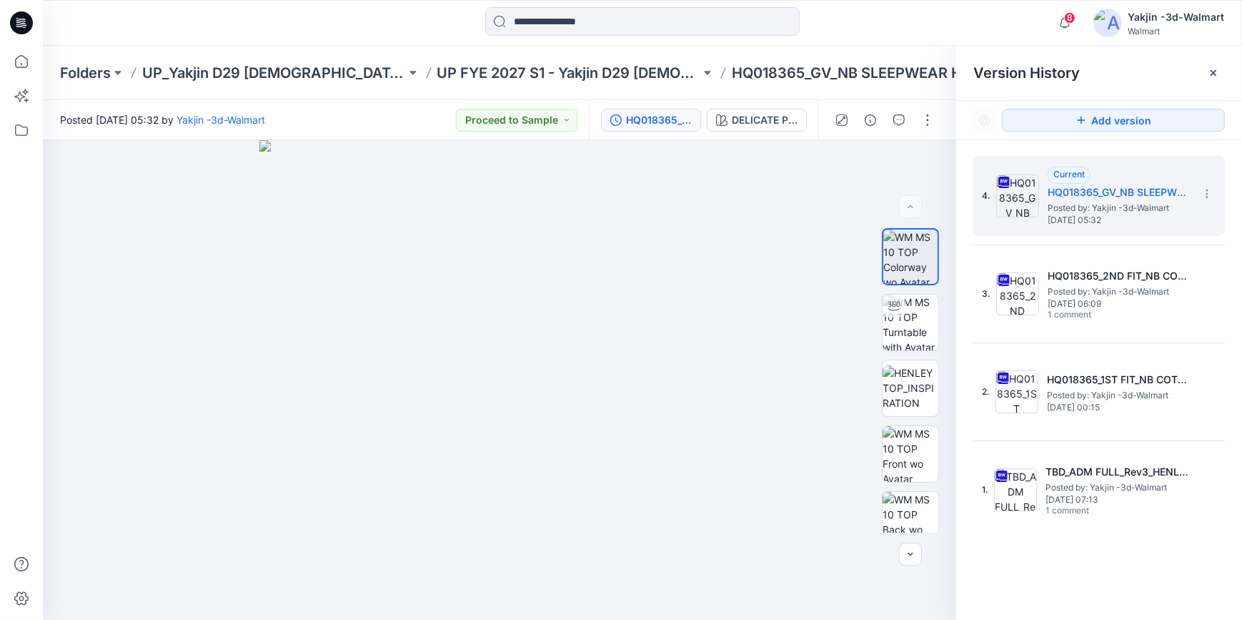
click at [26, 23] on icon at bounding box center [21, 22] width 23 height 23
